Goal: Communication & Community: Answer question/provide support

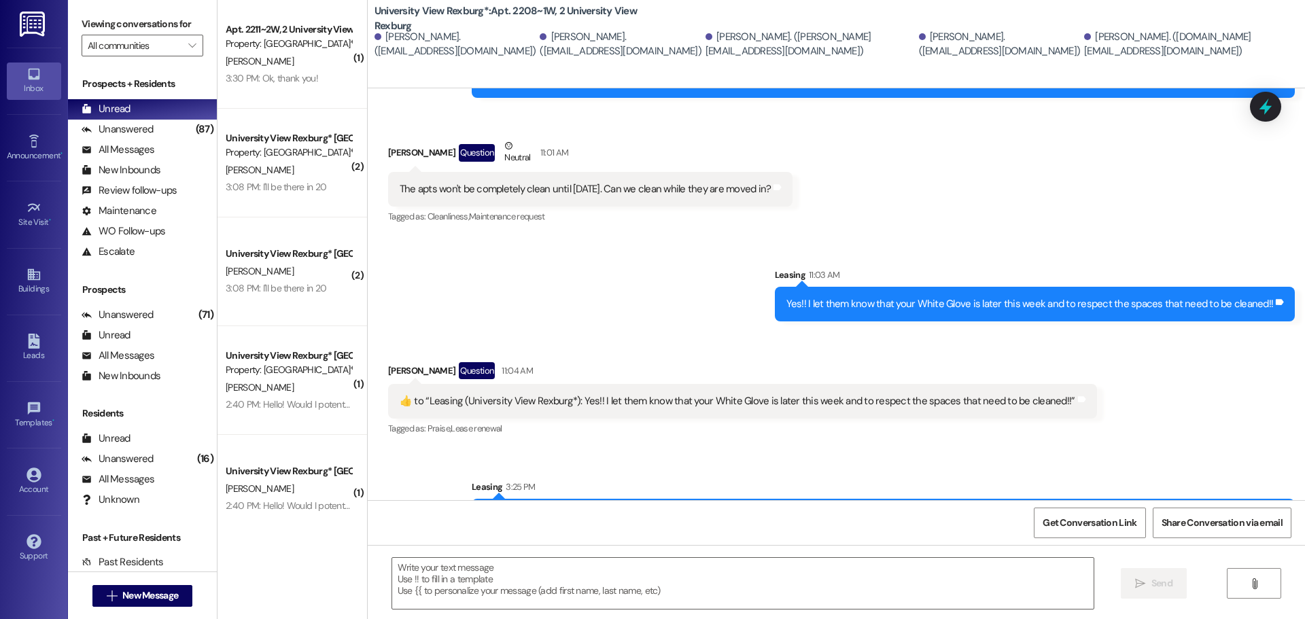
scroll to position [395, 0]
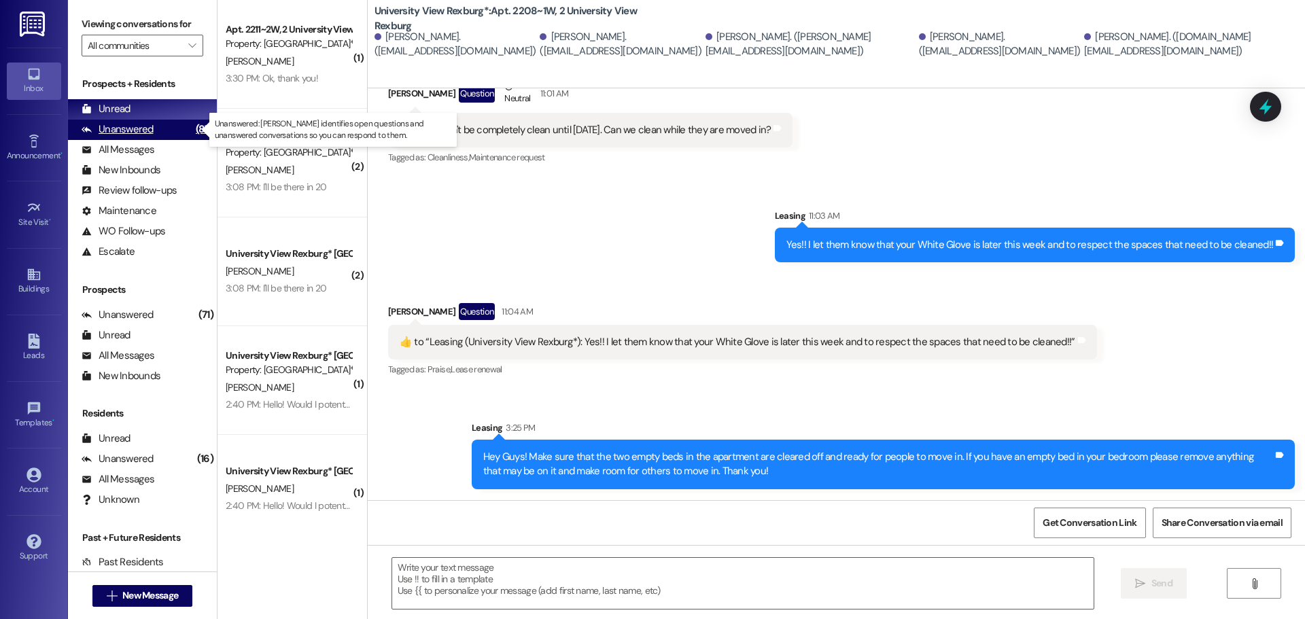
click at [128, 130] on div "Unanswered" at bounding box center [118, 129] width 72 height 14
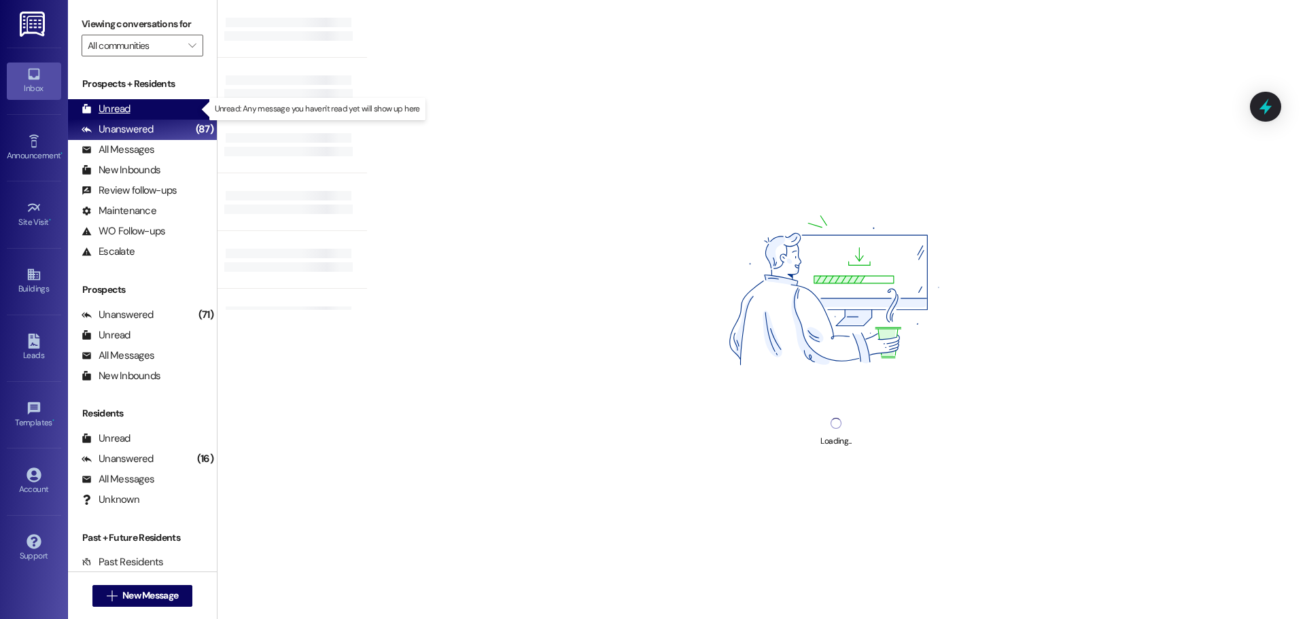
click at [124, 107] on div "Unread" at bounding box center [106, 109] width 49 height 14
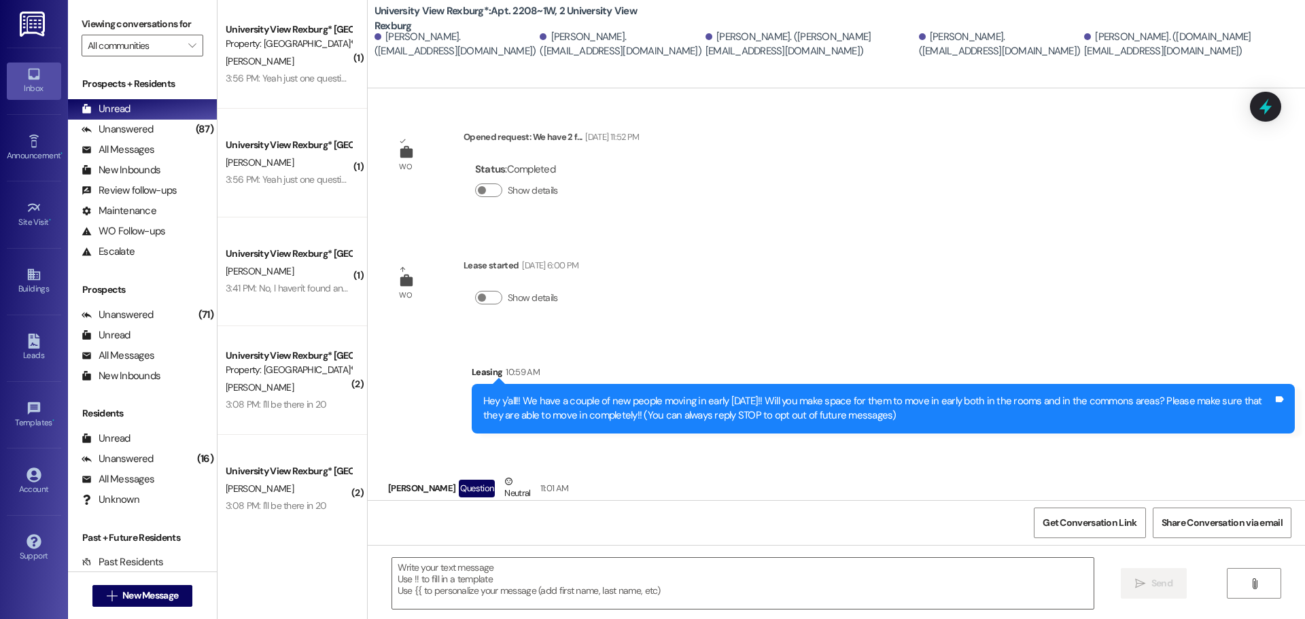
scroll to position [285, 0]
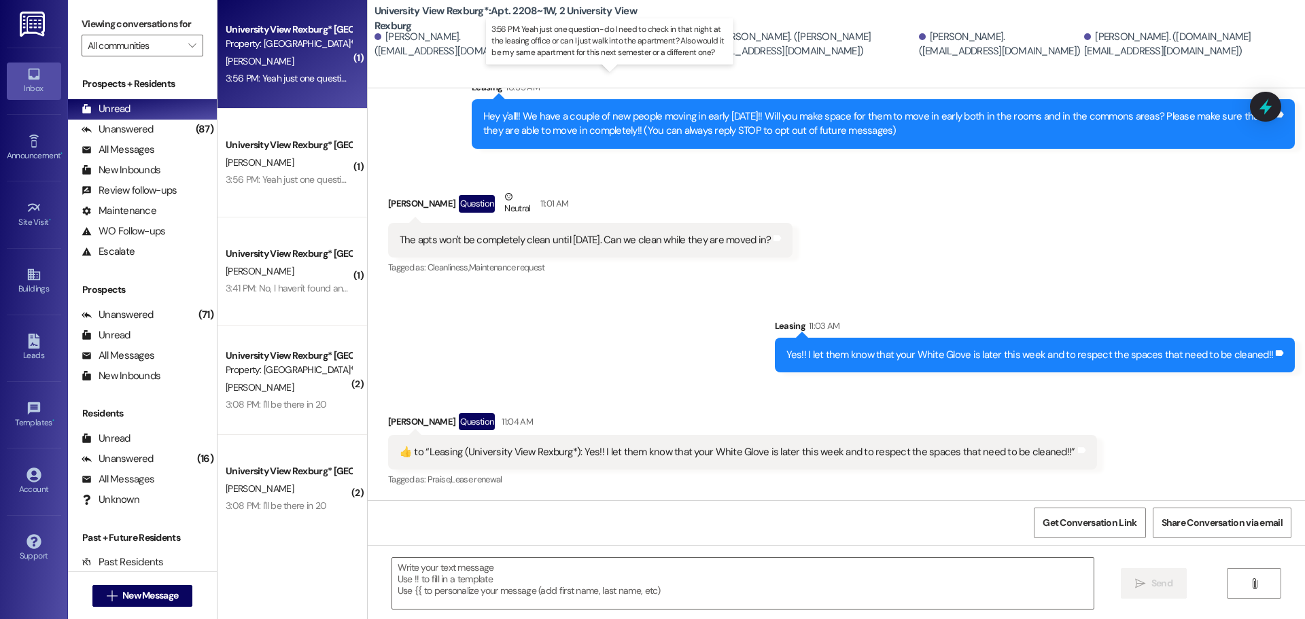
click at [288, 77] on div "3:56 PM: Yeah just one question- do I need to check in that night at the leasin…" at bounding box center [621, 78] width 791 height 12
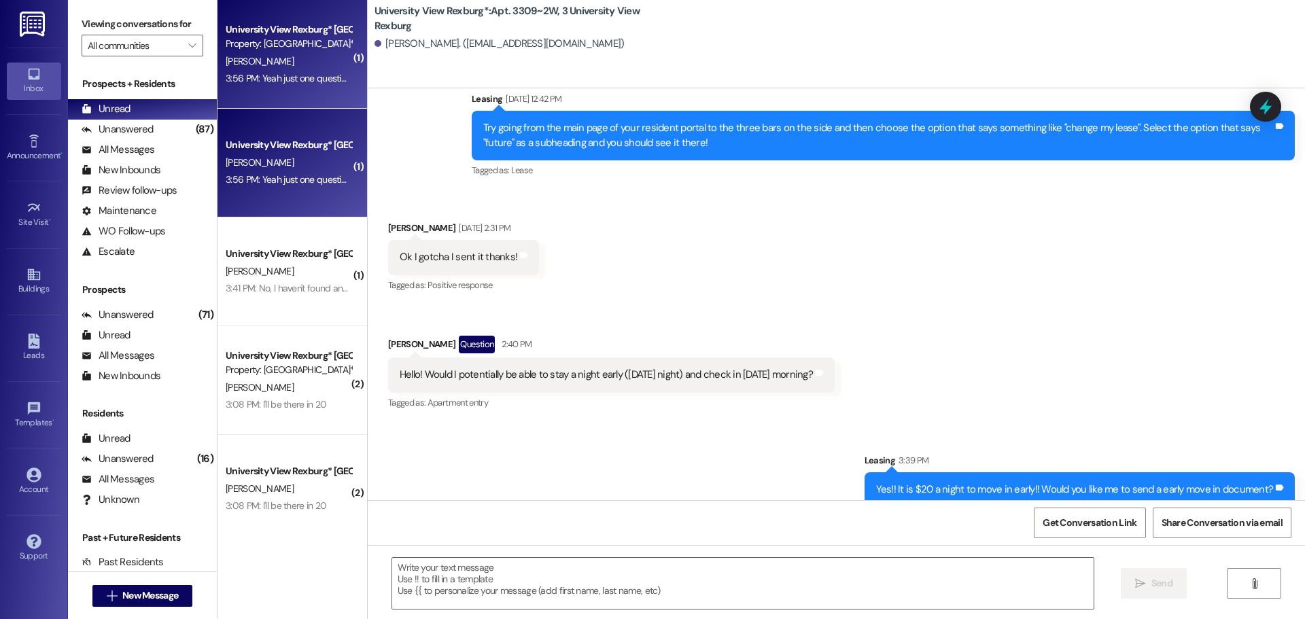
scroll to position [30972, 0]
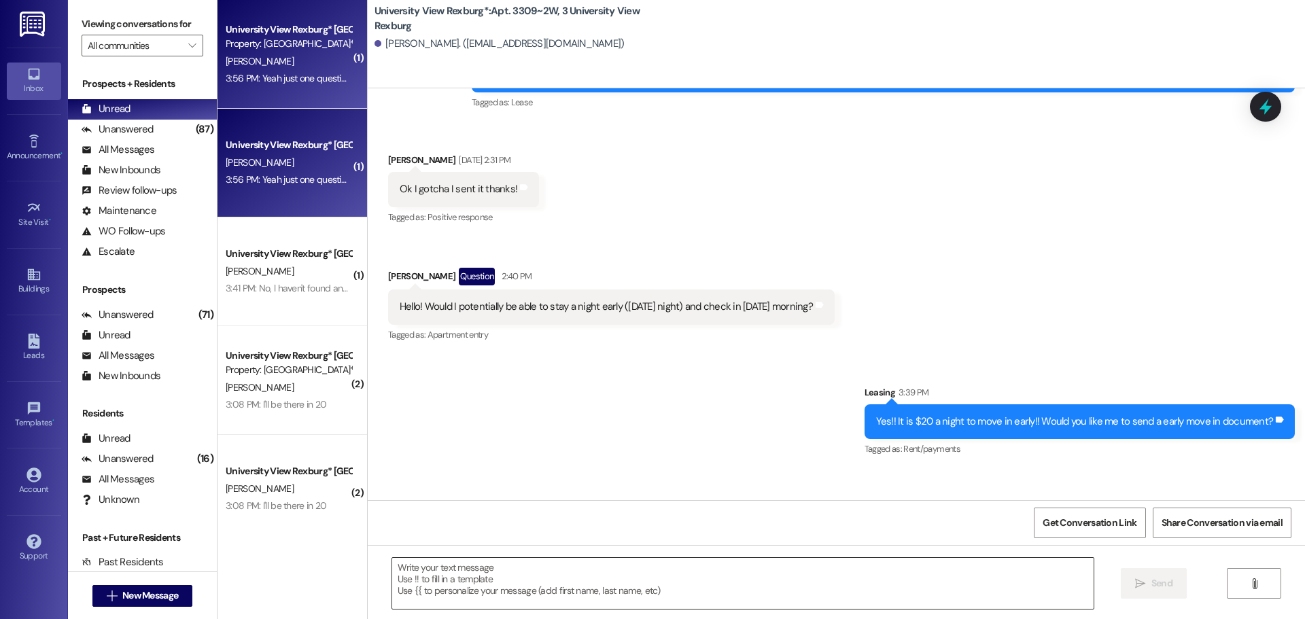
click at [963, 578] on textarea at bounding box center [742, 583] width 701 height 51
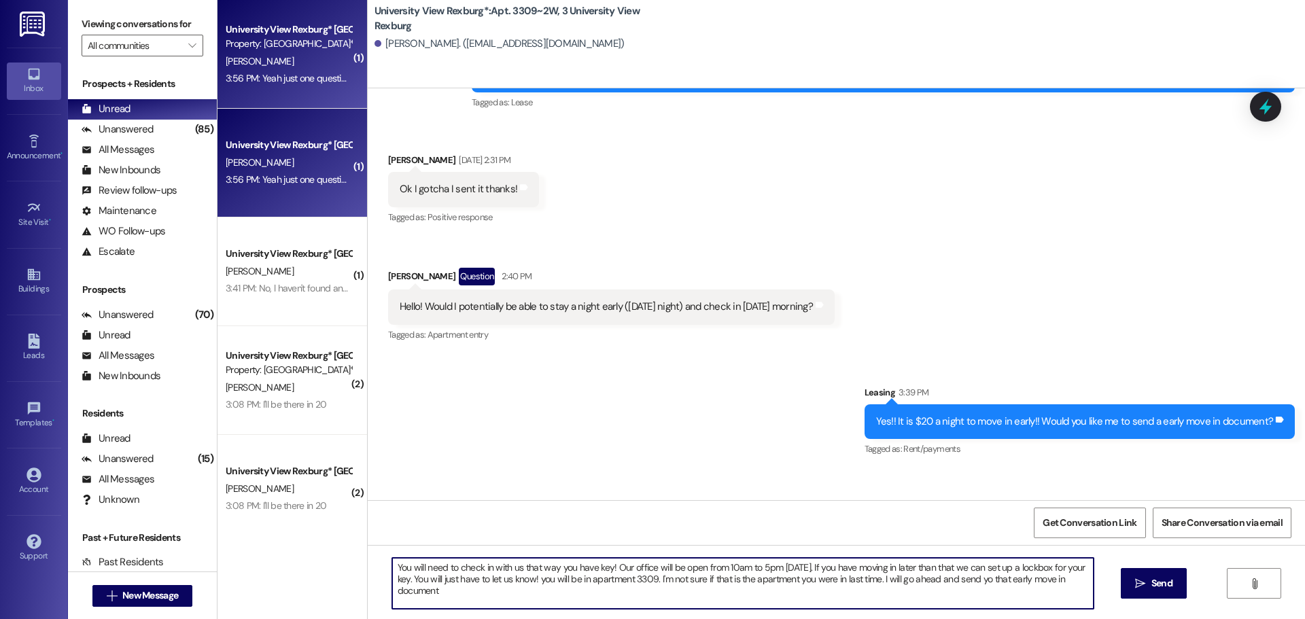
click at [978, 574] on textarea "You will need to check in with us that way you have key! Our office will be ope…" at bounding box center [742, 583] width 701 height 51
click at [457, 593] on textarea "You will need to check in with us that way you have key! Our office will be ope…" at bounding box center [742, 583] width 701 height 51
type textarea "You will need to check in with us that way you have key! Our office will be ope…"
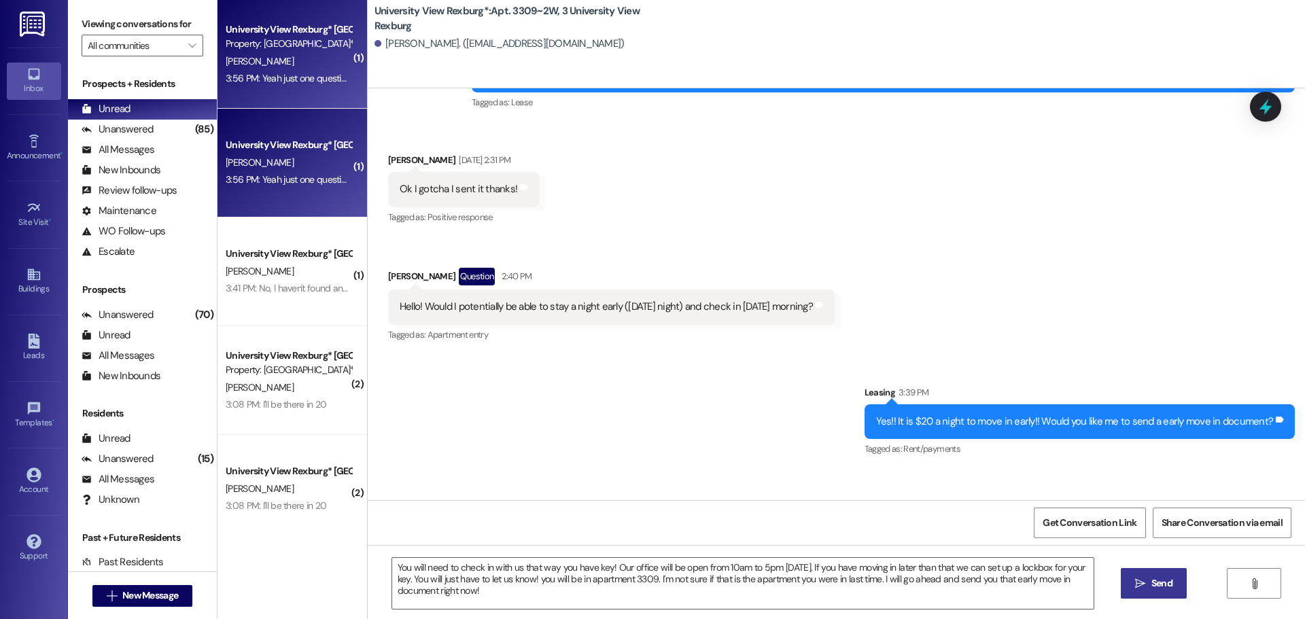
click at [1164, 576] on span "Send" at bounding box center [1161, 583] width 21 height 14
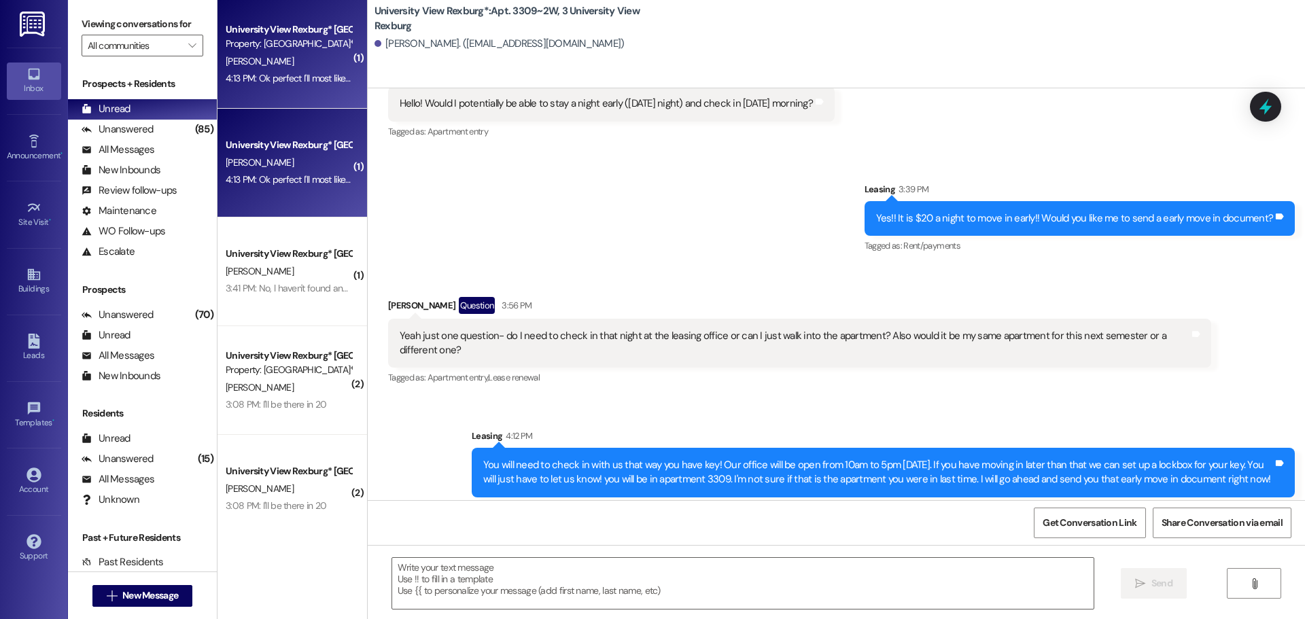
scroll to position [31176, 0]
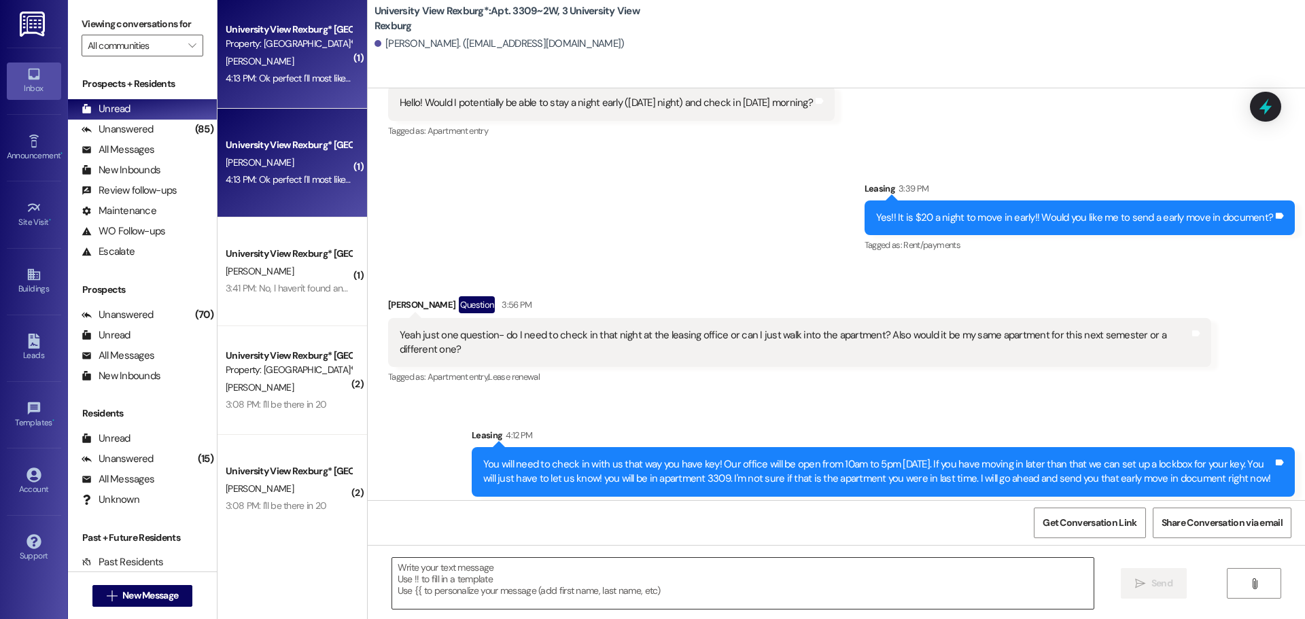
click at [618, 576] on textarea at bounding box center [742, 583] width 701 height 51
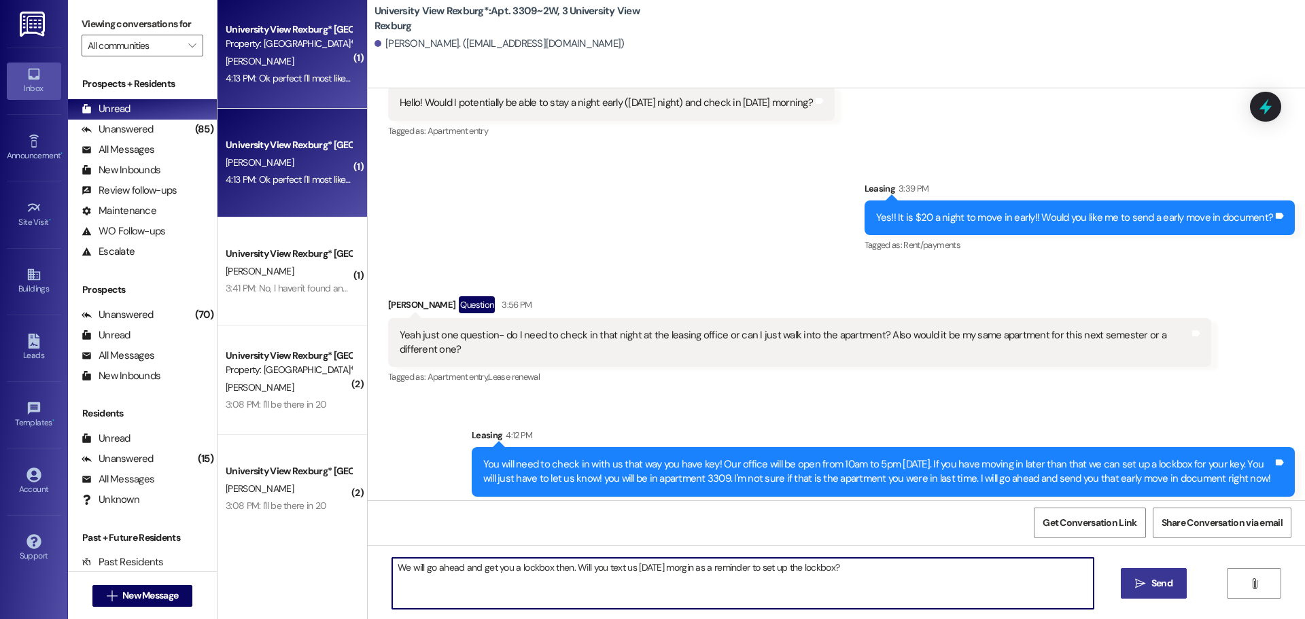
drag, startPoint x: 682, startPoint y: 568, endPoint x: 684, endPoint y: 574, distance: 7.1
click at [684, 574] on textarea "We will go ahead and get you a lockbox then. Will you text us [DATE] morgin as …" at bounding box center [742, 583] width 701 height 51
click at [691, 566] on textarea "We will go ahead and get you a lockbox then. Will you text us [DATE] morgin as …" at bounding box center [742, 583] width 701 height 51
click at [851, 562] on textarea "We will go ahead and get you a lockbox then. Will you text us [DATE] [PERSON_NA…" at bounding box center [742, 583] width 701 height 51
type textarea "We will go ahead and get you a lockbox then. Will you text us [DATE] morning as…"
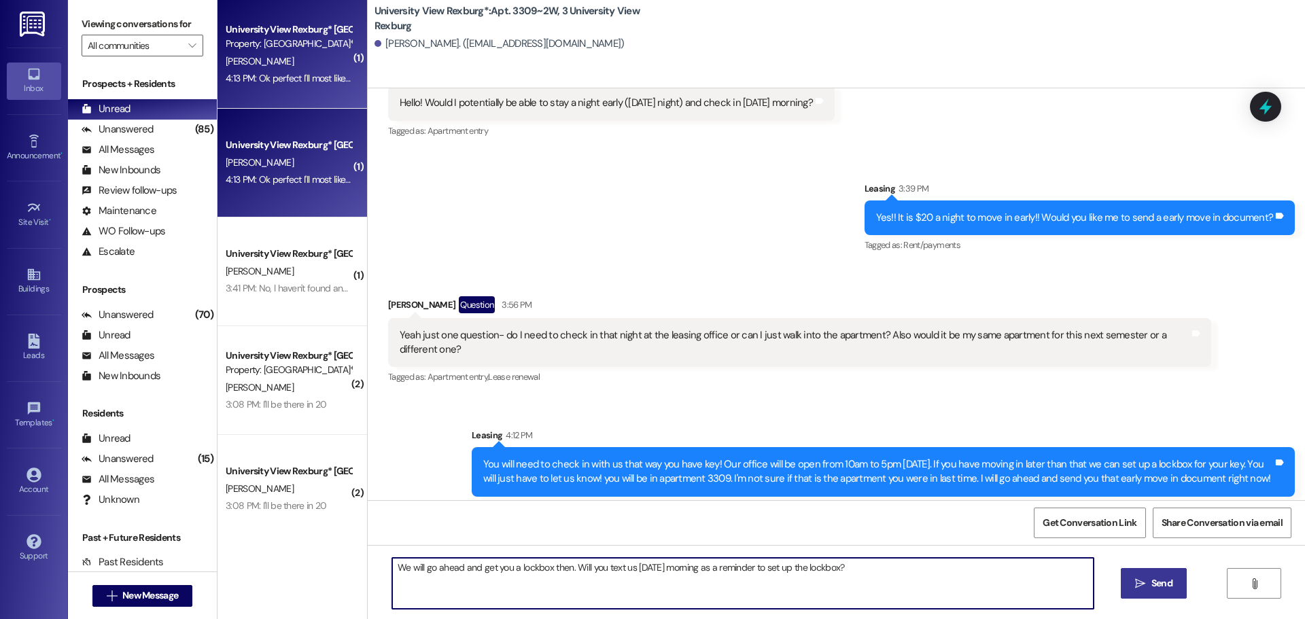
click at [1135, 584] on icon "" at bounding box center [1140, 583] width 10 height 11
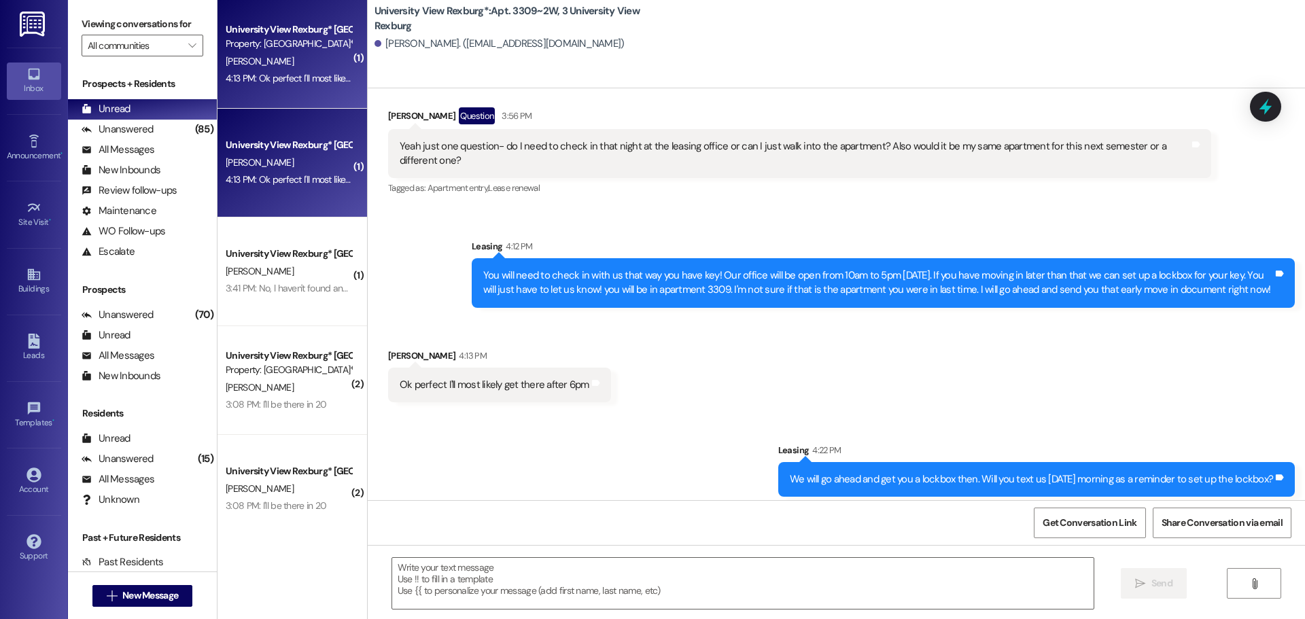
scroll to position [31365, 0]
